Goal: Information Seeking & Learning: Learn about a topic

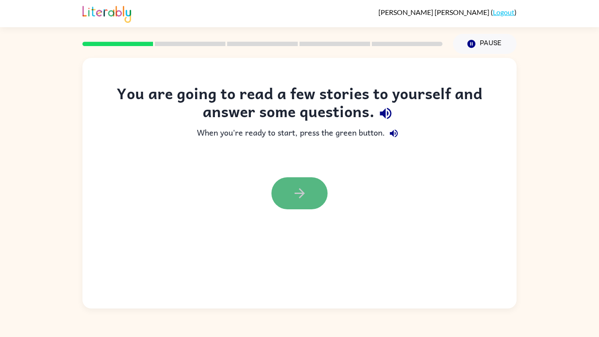
click at [320, 193] on button "button" at bounding box center [300, 193] width 56 height 32
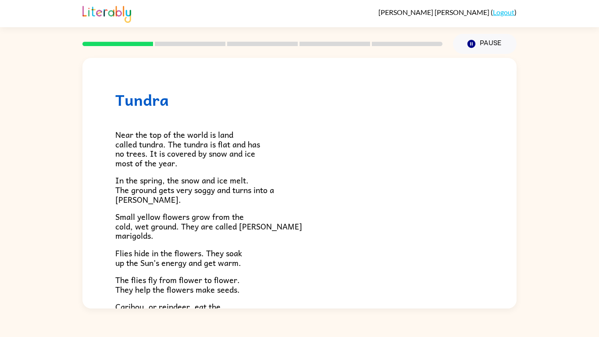
click at [496, 16] on link "Logout" at bounding box center [504, 12] width 22 height 8
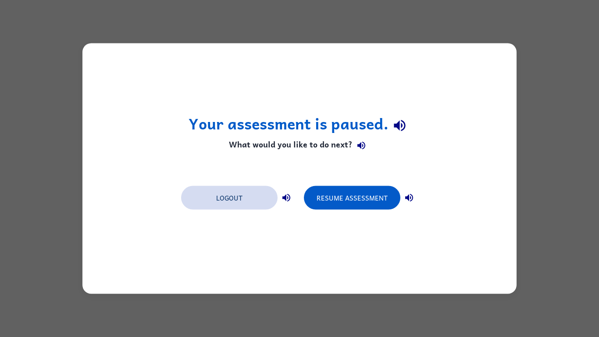
click at [240, 196] on button "Logout" at bounding box center [229, 198] width 97 height 24
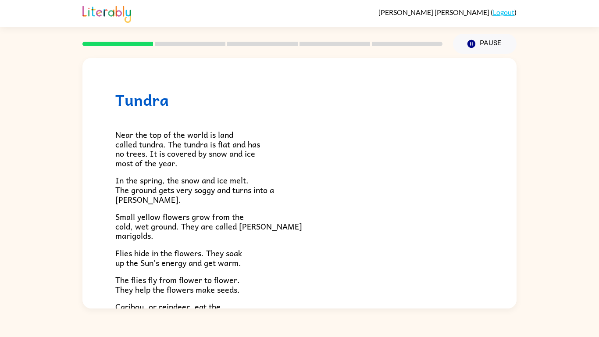
click at [117, 38] on div at bounding box center [262, 44] width 371 height 31
click at [111, 46] on div at bounding box center [262, 44] width 371 height 31
click at [136, 62] on div "Tundra Near the top of the world is land called tundra. The tundra is flat and …" at bounding box center [300, 251] width 434 height 386
click at [486, 45] on button "Pause Pause" at bounding box center [485, 44] width 64 height 20
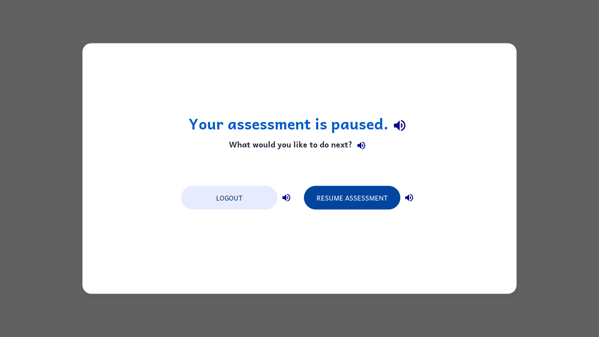
click at [383, 206] on button "Resume Assessment" at bounding box center [352, 198] width 97 height 24
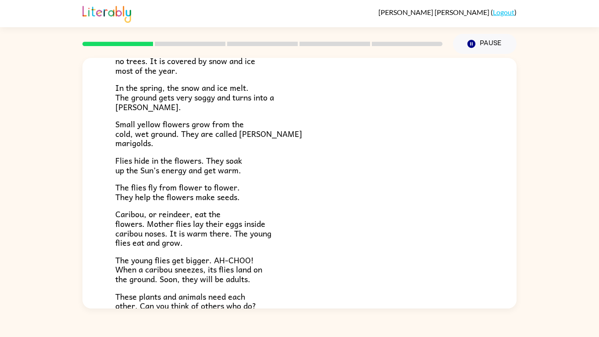
scroll to position [180, 0]
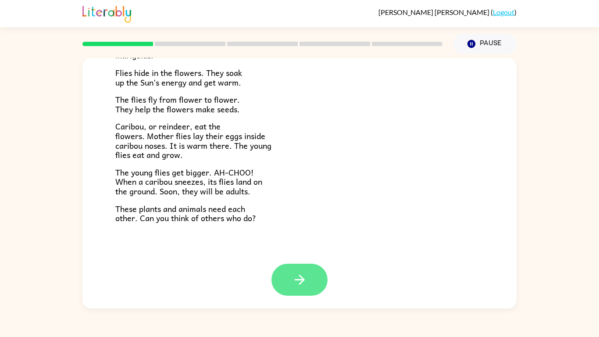
click at [288, 288] on button "button" at bounding box center [300, 280] width 56 height 32
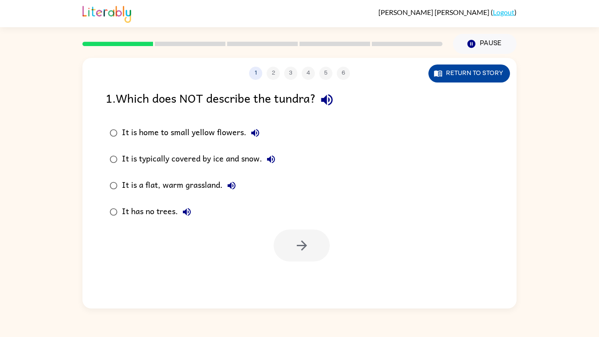
click at [439, 69] on icon "button" at bounding box center [438, 73] width 9 height 9
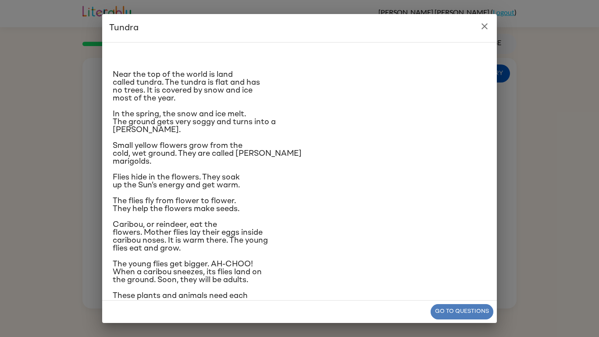
click at [471, 308] on button "Go to questions" at bounding box center [462, 311] width 63 height 15
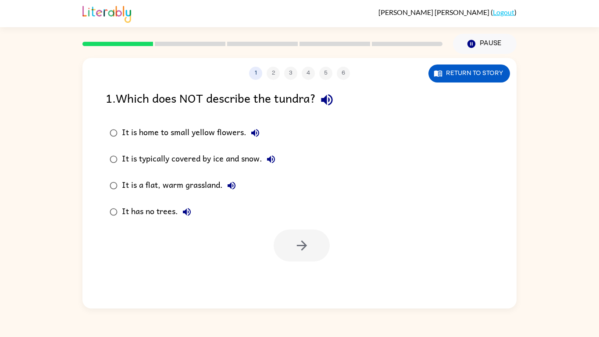
click at [151, 136] on div "It is home to small yellow flowers." at bounding box center [193, 133] width 142 height 18
click at [311, 249] on button "button" at bounding box center [302, 246] width 56 height 32
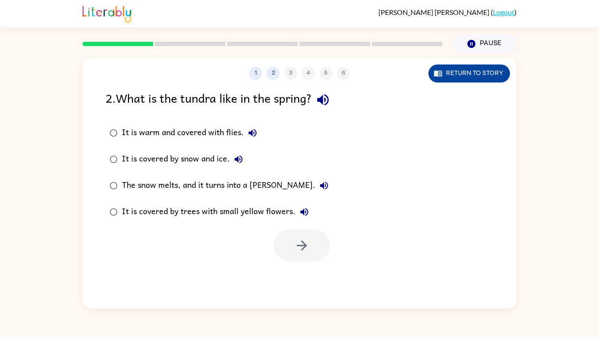
click at [488, 73] on button "Return to story" at bounding box center [470, 74] width 82 height 18
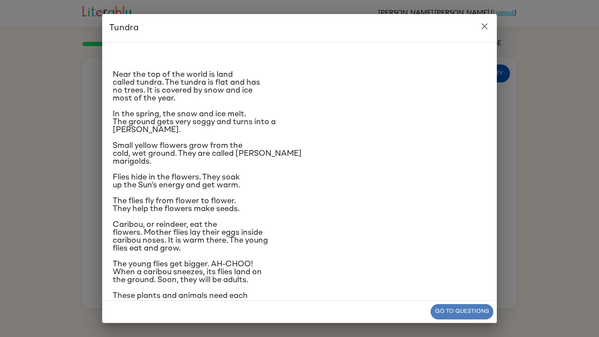
click at [461, 306] on button "Go to questions" at bounding box center [462, 311] width 63 height 15
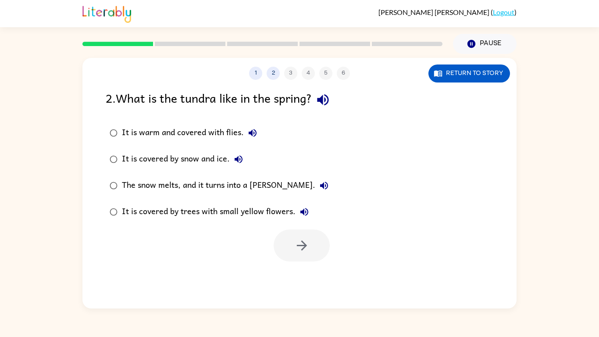
click at [262, 178] on div "The snow melts, and it turns into a [PERSON_NAME]." at bounding box center [227, 186] width 211 height 18
click at [300, 248] on icon "button" at bounding box center [301, 245] width 15 height 15
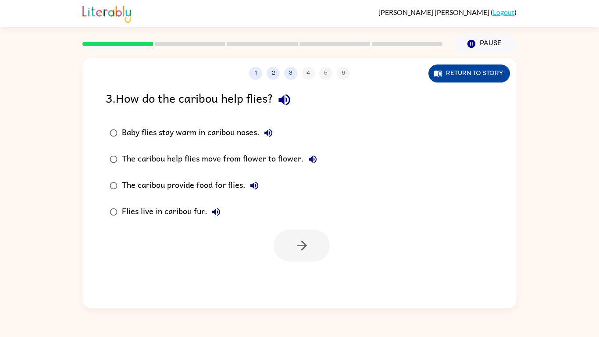
click at [453, 70] on button "Return to story" at bounding box center [470, 74] width 82 height 18
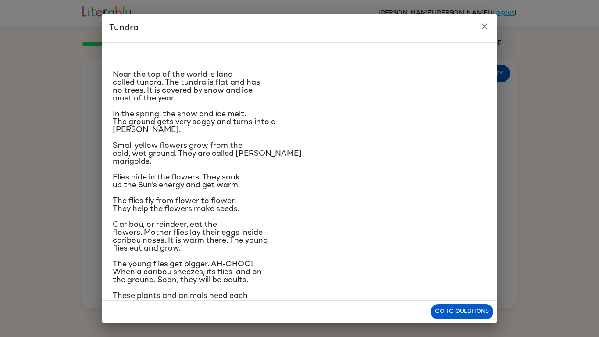
click at [463, 301] on div "Go to questions" at bounding box center [299, 312] width 395 height 22
click at [461, 315] on button "Go to questions" at bounding box center [462, 311] width 63 height 15
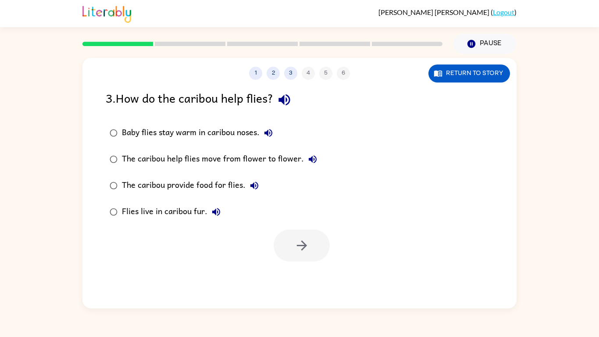
click at [207, 159] on div "The caribou help flies move from flower to flower." at bounding box center [222, 160] width 200 height 18
click at [301, 246] on icon "button" at bounding box center [302, 245] width 10 height 10
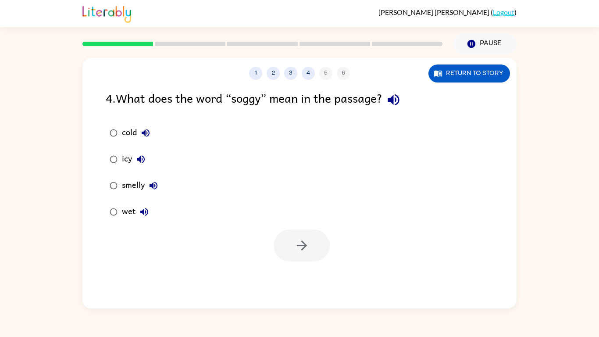
click at [125, 208] on div "wet" at bounding box center [137, 212] width 31 height 18
click at [312, 250] on button "button" at bounding box center [302, 246] width 56 height 32
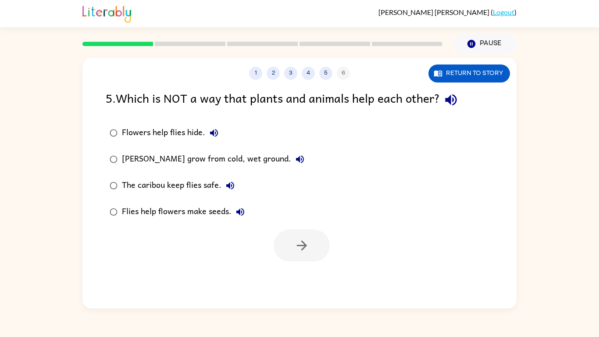
click at [205, 184] on div "The caribou keep flies safe." at bounding box center [180, 186] width 117 height 18
click at [240, 153] on div "[PERSON_NAME] grow from cold, wet ground." at bounding box center [215, 160] width 187 height 18
click at [287, 232] on button "button" at bounding box center [302, 246] width 56 height 32
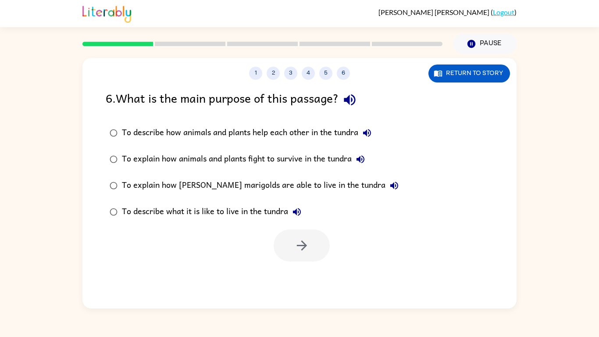
click at [226, 205] on div "To describe what it is like to live in the tundra" at bounding box center [214, 212] width 184 height 18
click at [296, 242] on icon "button" at bounding box center [301, 245] width 15 height 15
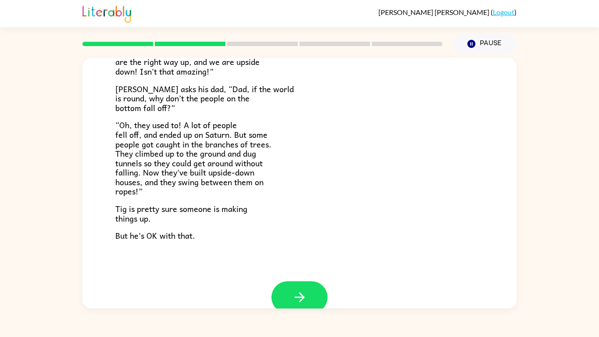
scroll to position [255, 0]
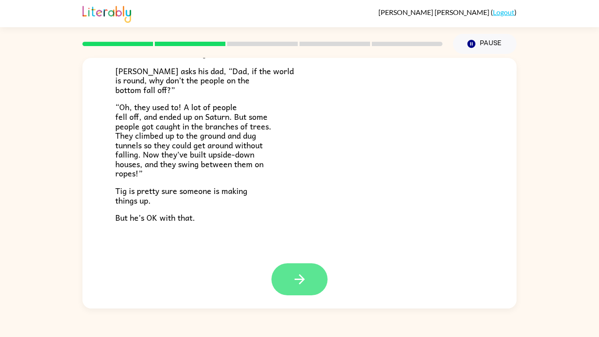
click at [298, 273] on icon "button" at bounding box center [299, 279] width 15 height 15
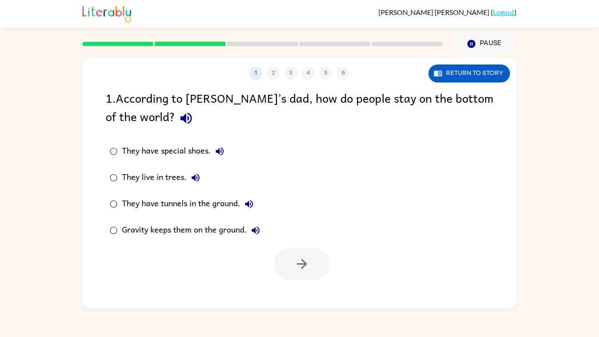
scroll to position [0, 0]
click at [484, 75] on button "Return to story" at bounding box center [470, 74] width 82 height 18
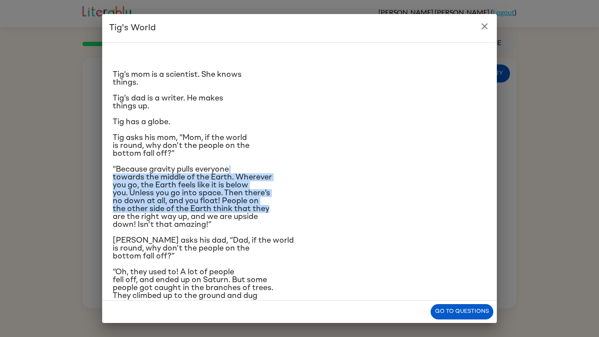
drag, startPoint x: 396, startPoint y: 212, endPoint x: 380, endPoint y: 167, distance: 47.5
click at [380, 167] on p "“Because gravity pulls everyone towards the middle of the Earth. Wherever you g…" at bounding box center [300, 196] width 374 height 63
click at [389, 204] on p "“Because gravity pulls everyone towards the middle of the Earth. Wherever you g…" at bounding box center [300, 196] width 374 height 63
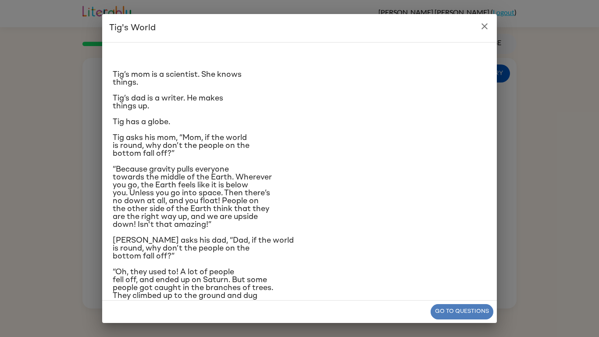
click at [484, 314] on button "Go to questions" at bounding box center [462, 311] width 63 height 15
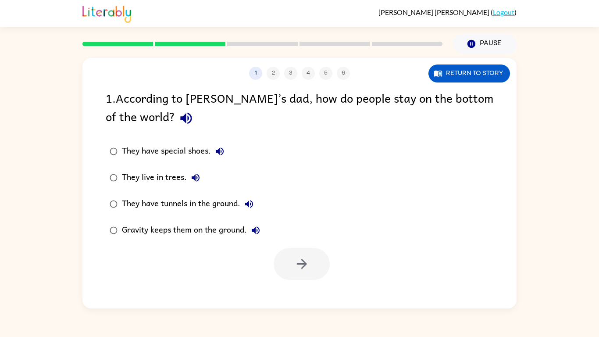
click at [205, 207] on div "They have tunnels in the ground." at bounding box center [190, 204] width 136 height 18
click at [283, 252] on button "button" at bounding box center [302, 264] width 56 height 32
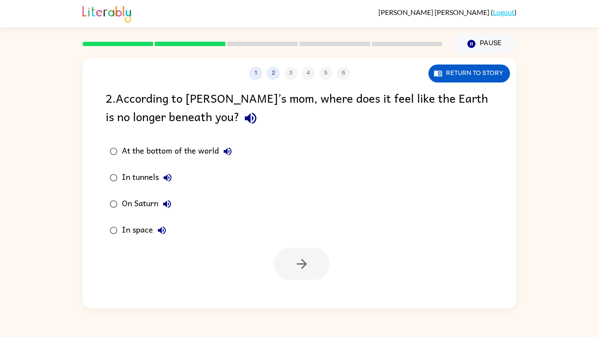
click at [151, 232] on div "In space" at bounding box center [146, 231] width 49 height 18
click at [312, 271] on button "button" at bounding box center [302, 264] width 56 height 32
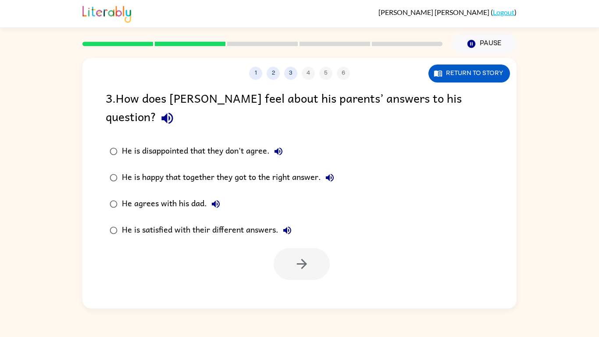
click at [267, 222] on div "He is satisfied with their different answers." at bounding box center [209, 231] width 174 height 18
click at [304, 256] on icon "button" at bounding box center [301, 263] width 15 height 15
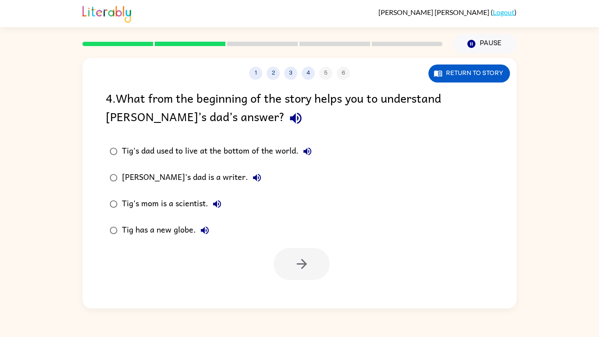
click at [156, 173] on div "[PERSON_NAME]'s dad is a writer." at bounding box center [194, 178] width 144 height 18
click at [173, 195] on div "Tig's mom is a scientist." at bounding box center [174, 204] width 104 height 18
click at [182, 238] on div "Tig has a new globe." at bounding box center [168, 231] width 92 height 18
click at [292, 259] on button "button" at bounding box center [302, 264] width 56 height 32
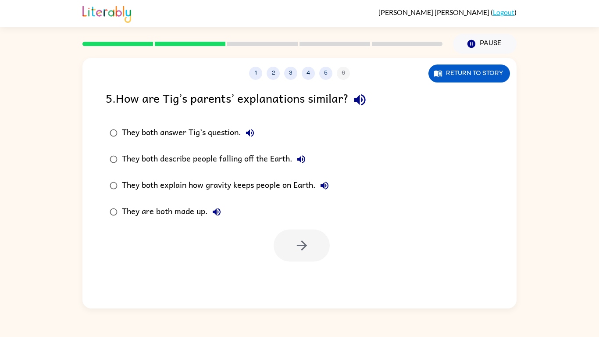
click at [187, 189] on div "They both explain how gravity keeps people on Earth." at bounding box center [228, 186] width 212 height 18
click at [291, 239] on button "button" at bounding box center [302, 246] width 56 height 32
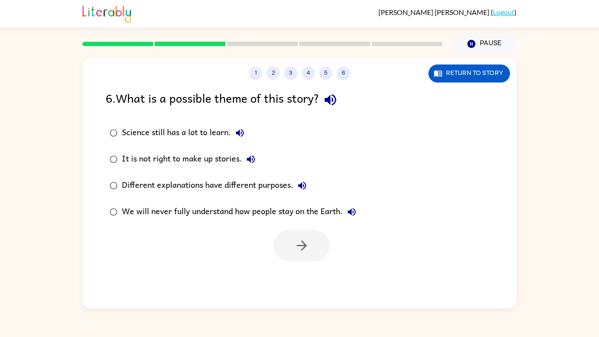
click at [234, 193] on div "Different explanations have different purposes." at bounding box center [216, 186] width 189 height 18
click at [284, 214] on div "We will never fully understand how people stay on the Earth." at bounding box center [241, 212] width 239 height 18
click at [266, 189] on div "Different explanations have different purposes." at bounding box center [216, 186] width 189 height 18
click at [305, 242] on icon "button" at bounding box center [301, 245] width 15 height 15
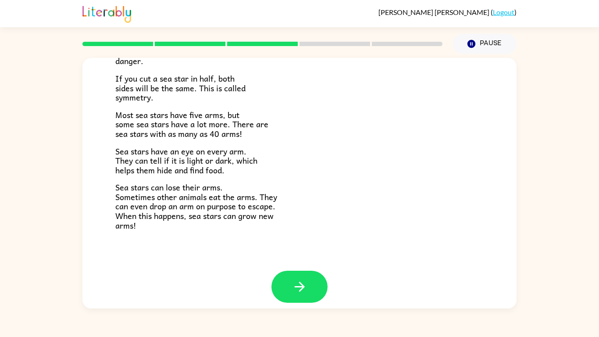
scroll to position [253, 0]
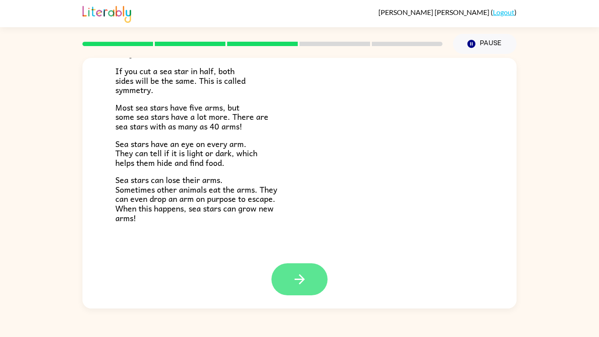
click at [314, 288] on button "button" at bounding box center [300, 279] width 56 height 32
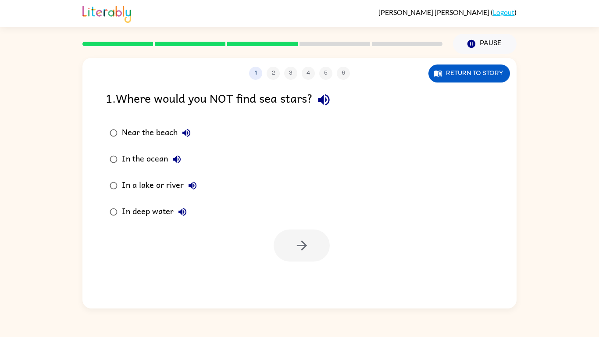
scroll to position [0, 0]
click at [138, 136] on div "Near the beach" at bounding box center [158, 133] width 73 height 18
click at [317, 252] on button "button" at bounding box center [302, 246] width 56 height 32
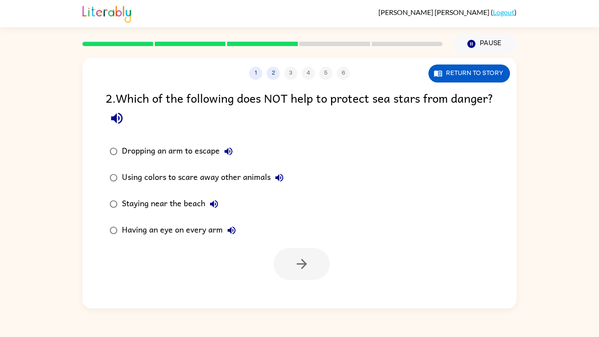
click at [197, 208] on div "Staying near the beach" at bounding box center [172, 204] width 101 height 18
click at [280, 258] on button "button" at bounding box center [302, 264] width 56 height 32
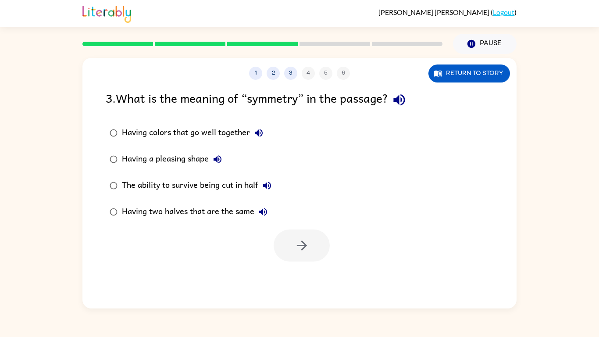
click at [215, 212] on div "Having two halves that are the same" at bounding box center [197, 212] width 150 height 18
click at [273, 237] on div at bounding box center [300, 243] width 434 height 36
click at [282, 243] on button "button" at bounding box center [302, 246] width 56 height 32
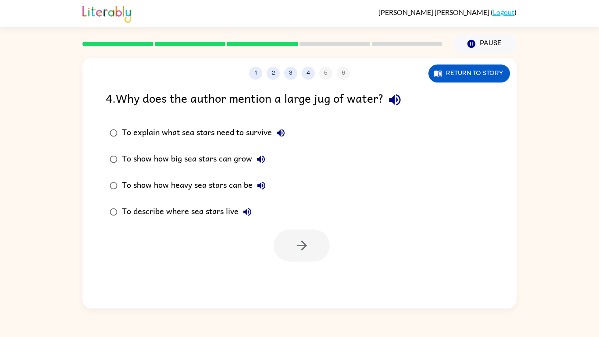
click at [242, 183] on div "To show how heavy sea stars can be" at bounding box center [196, 186] width 148 height 18
click at [305, 247] on icon "button" at bounding box center [302, 245] width 10 height 10
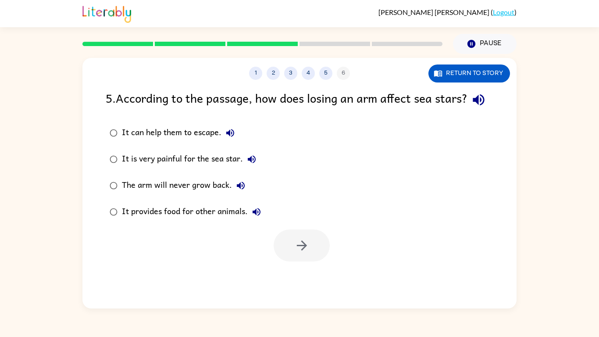
click at [179, 142] on div "It can help them to escape." at bounding box center [180, 133] width 117 height 18
click at [299, 253] on icon "button" at bounding box center [301, 245] width 15 height 15
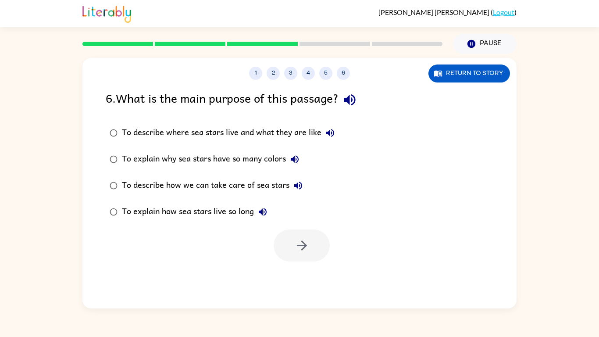
click at [251, 139] on div "To describe where sea stars live and what they are like" at bounding box center [230, 133] width 217 height 18
click at [293, 241] on button "button" at bounding box center [302, 246] width 56 height 32
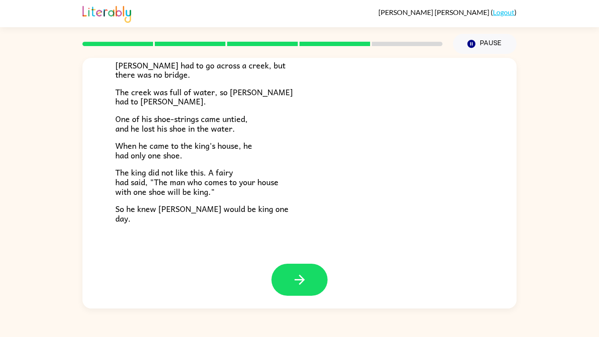
scroll to position [151, 0]
click at [283, 276] on button "button" at bounding box center [300, 279] width 56 height 32
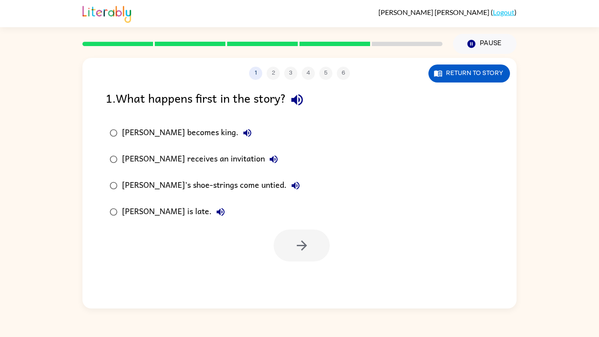
scroll to position [0, 0]
click at [202, 160] on div "[PERSON_NAME] receives an invitation" at bounding box center [202, 160] width 161 height 18
click at [294, 231] on button "button" at bounding box center [302, 246] width 56 height 32
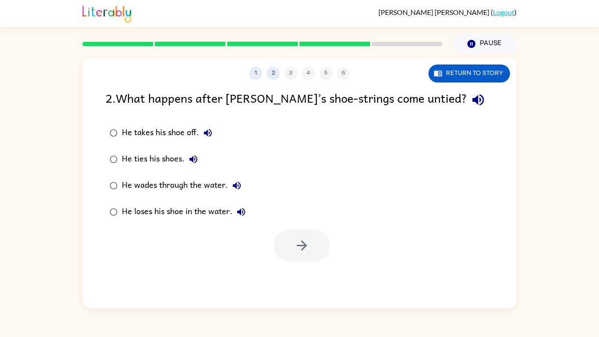
click at [199, 216] on div "He loses his shoe in the water." at bounding box center [186, 212] width 128 height 18
click at [303, 239] on icon "button" at bounding box center [301, 245] width 15 height 15
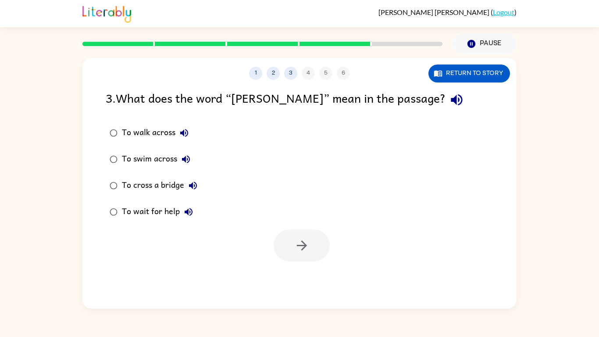
click at [165, 134] on div "To walk across" at bounding box center [157, 133] width 71 height 18
click at [294, 238] on icon "button" at bounding box center [301, 245] width 15 height 15
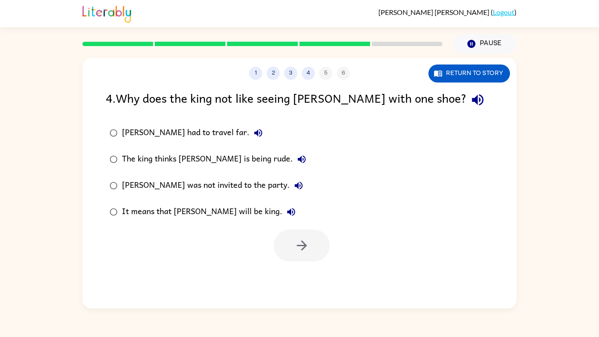
click at [202, 220] on div "It means that [PERSON_NAME] will be king." at bounding box center [211, 212] width 178 height 18
click at [301, 253] on icon "button" at bounding box center [301, 245] width 15 height 15
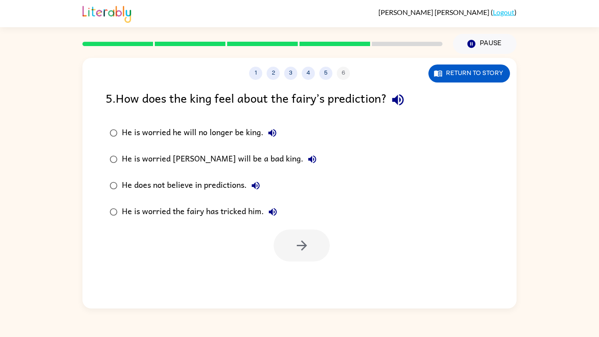
click at [233, 129] on div "He is worried he will no longer be king." at bounding box center [201, 133] width 159 height 18
click at [299, 237] on button "button" at bounding box center [302, 246] width 56 height 32
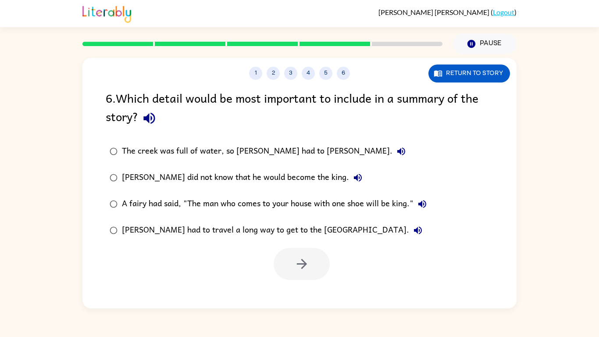
click at [278, 234] on div "[PERSON_NAME] had to travel a long way to get to the [GEOGRAPHIC_DATA]." at bounding box center [274, 231] width 305 height 18
click at [305, 263] on icon "button" at bounding box center [302, 264] width 10 height 10
